Goal: Find specific page/section: Find specific page/section

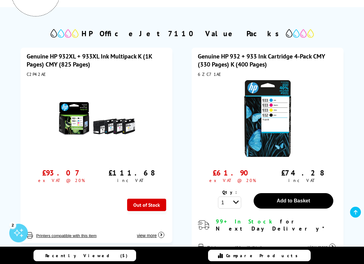
scroll to position [124, 0]
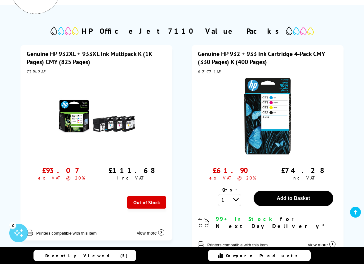
click at [357, 213] on link at bounding box center [355, 212] width 11 height 11
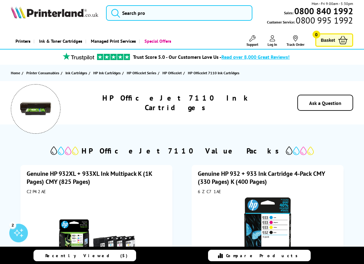
scroll to position [0, 0]
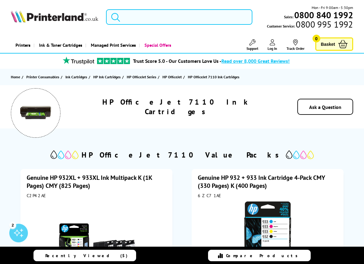
click at [152, 15] on input "search" at bounding box center [179, 16] width 147 height 15
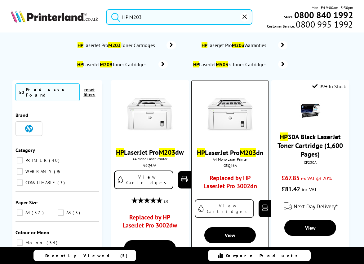
type input "HP M203"
click at [222, 216] on link "View Cartridges" at bounding box center [224, 209] width 59 height 19
